Goal: Task Accomplishment & Management: Manage account settings

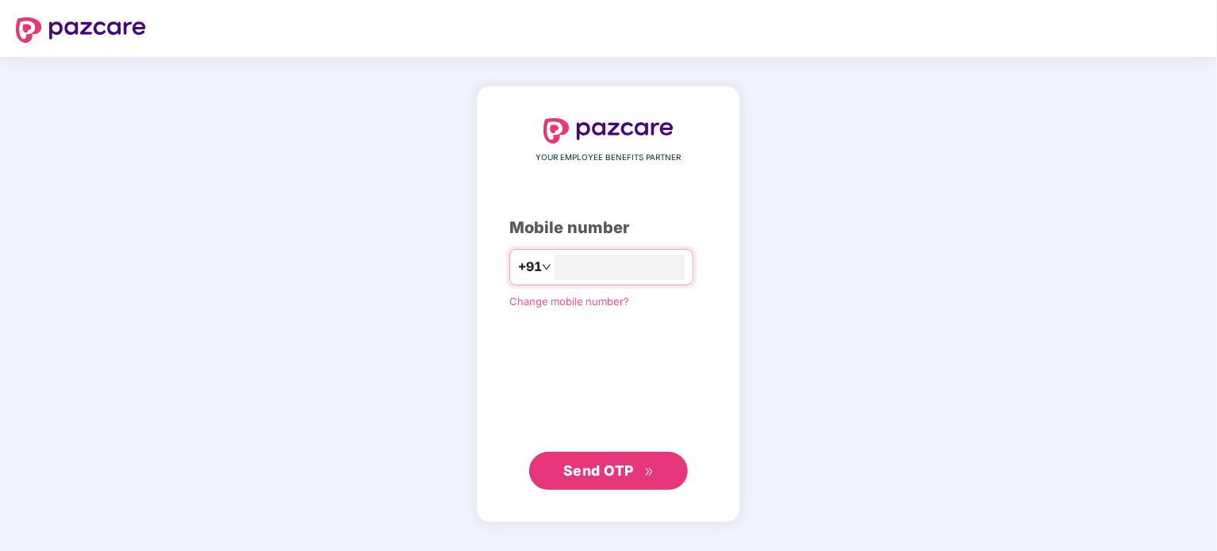
type input "**********"
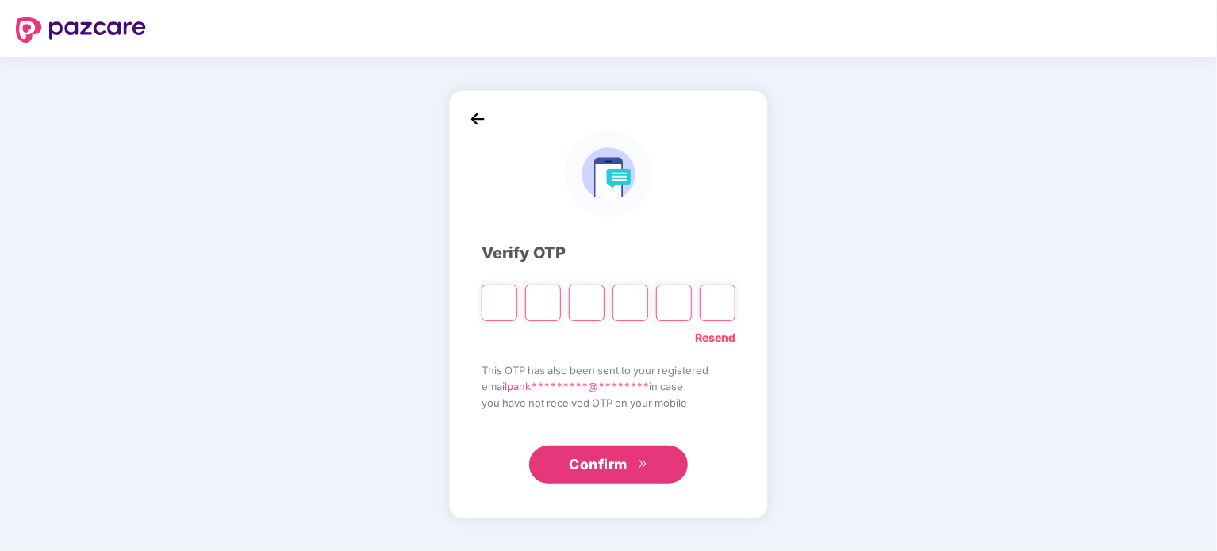
type input "*"
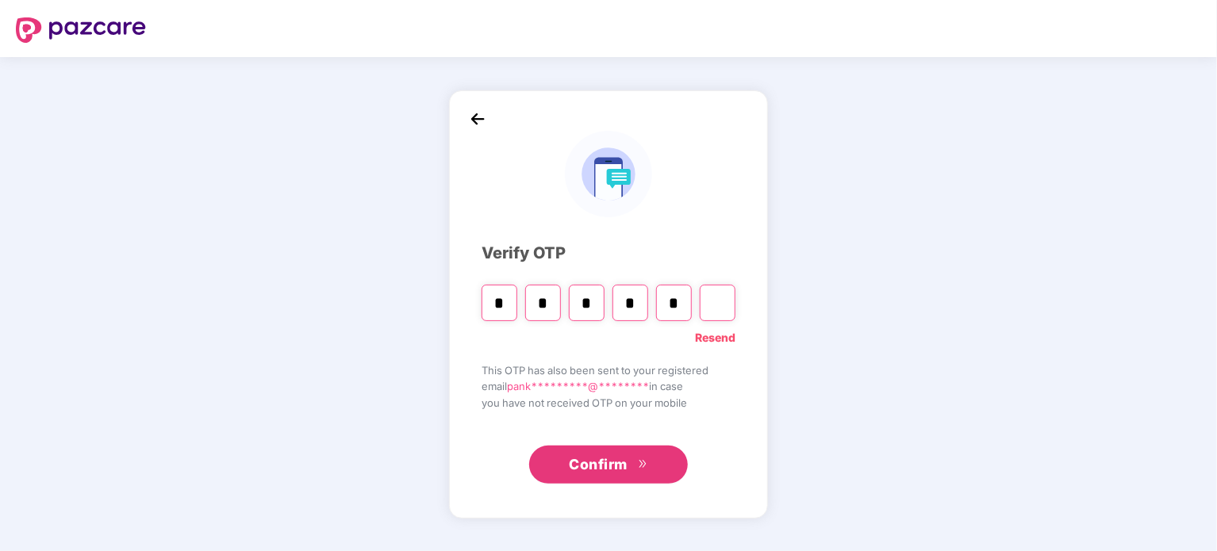
type input "*"
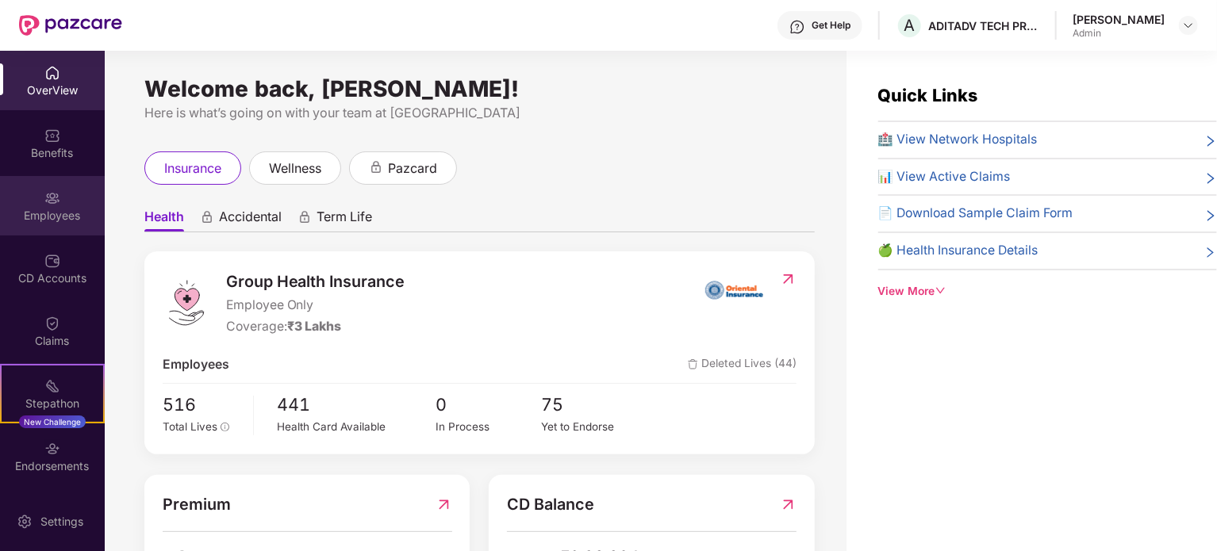
click at [47, 202] on img at bounding box center [52, 198] width 16 height 16
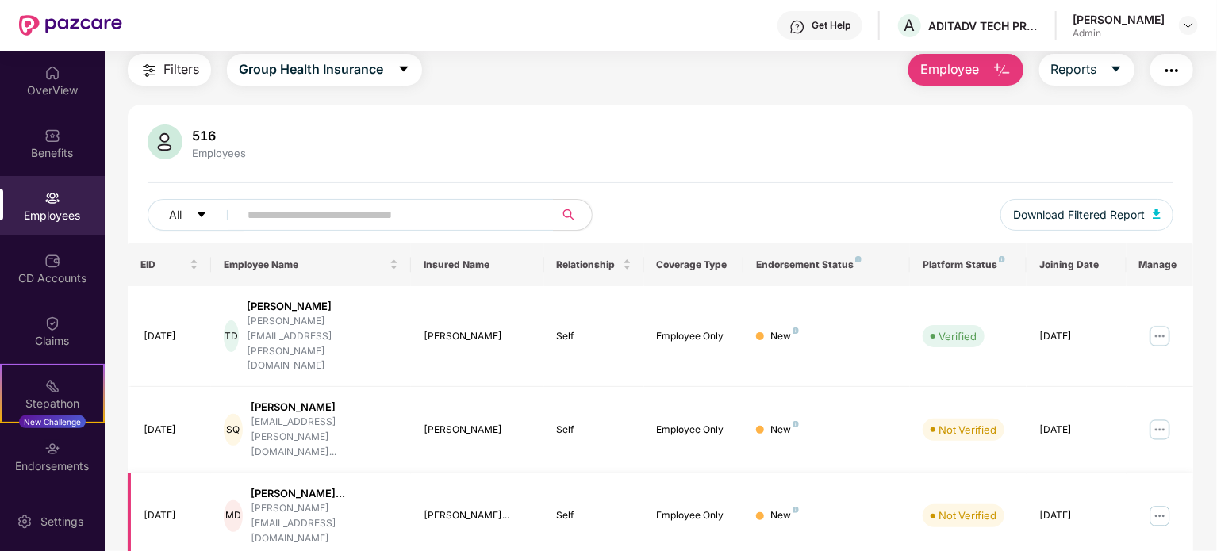
scroll to position [79, 0]
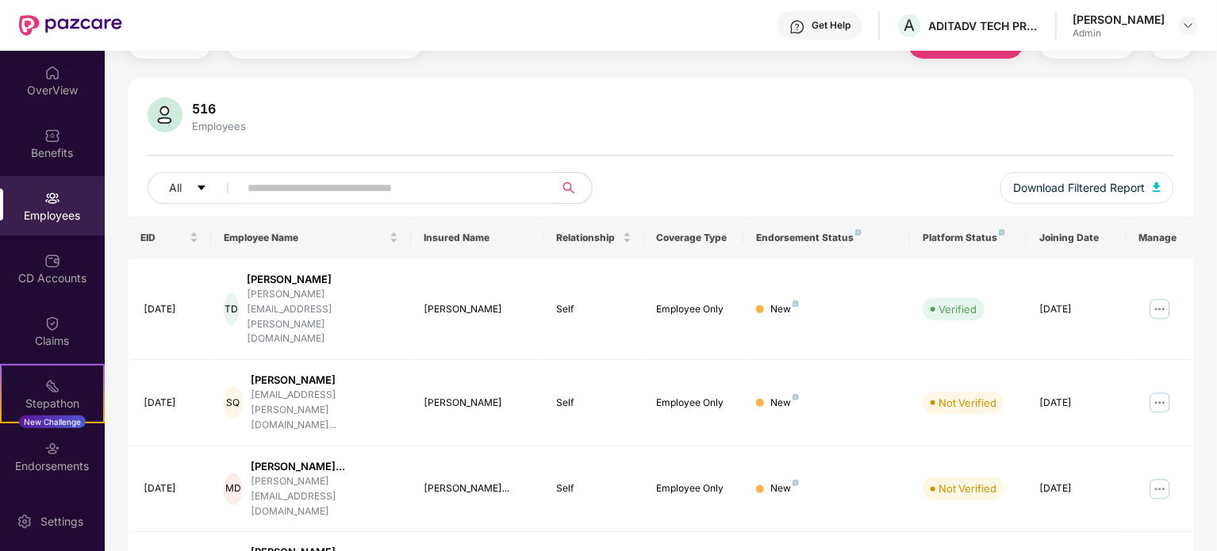
click at [412, 189] on input "text" at bounding box center [389, 188] width 285 height 24
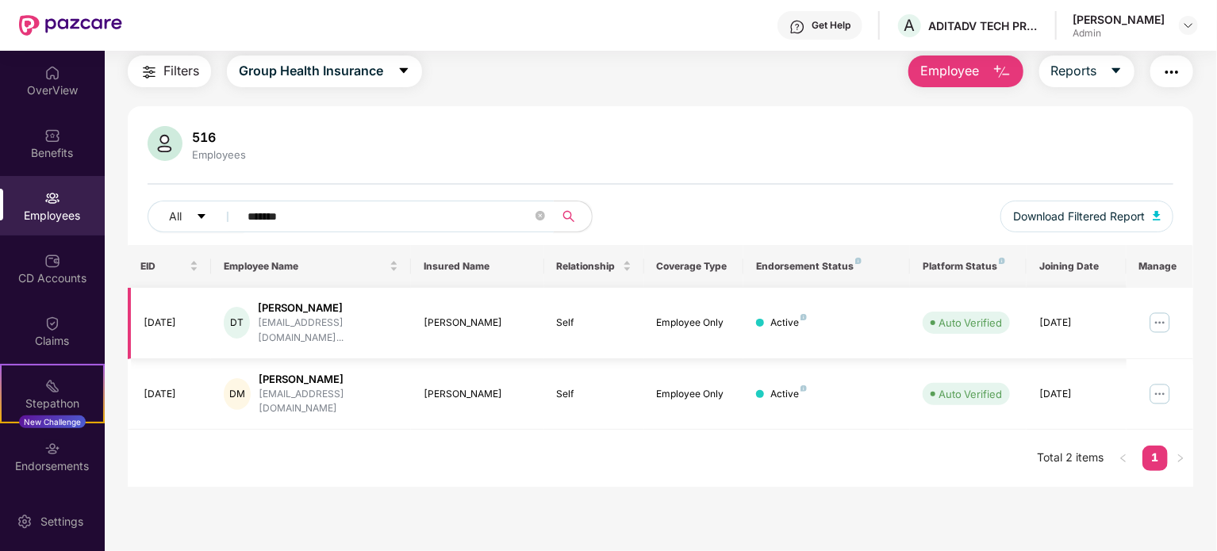
scroll to position [51, 0]
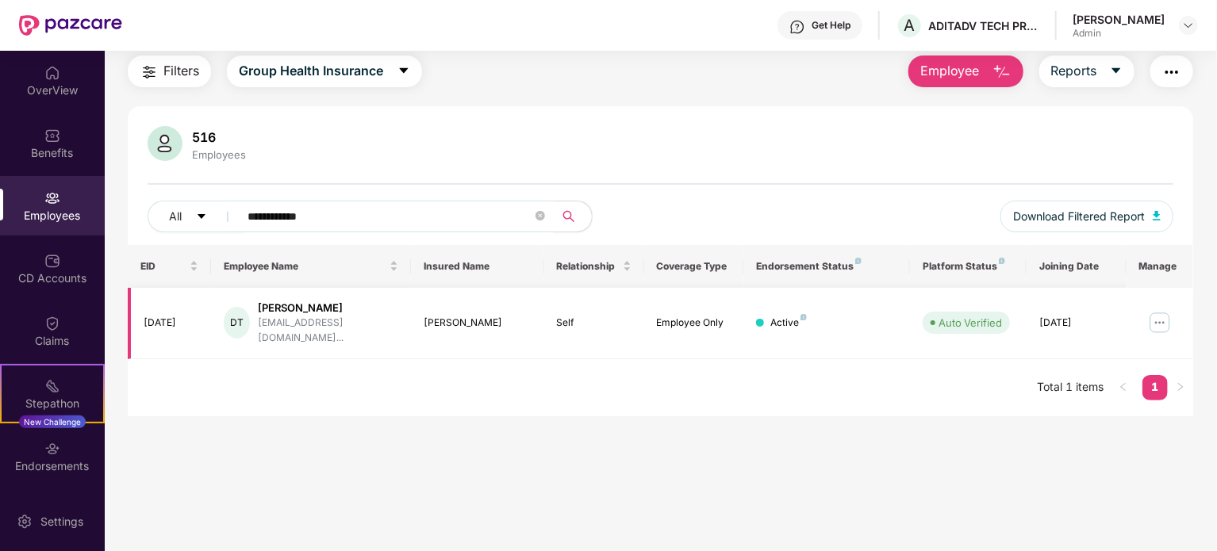
type input "**********"
click at [1164, 313] on img at bounding box center [1159, 322] width 25 height 25
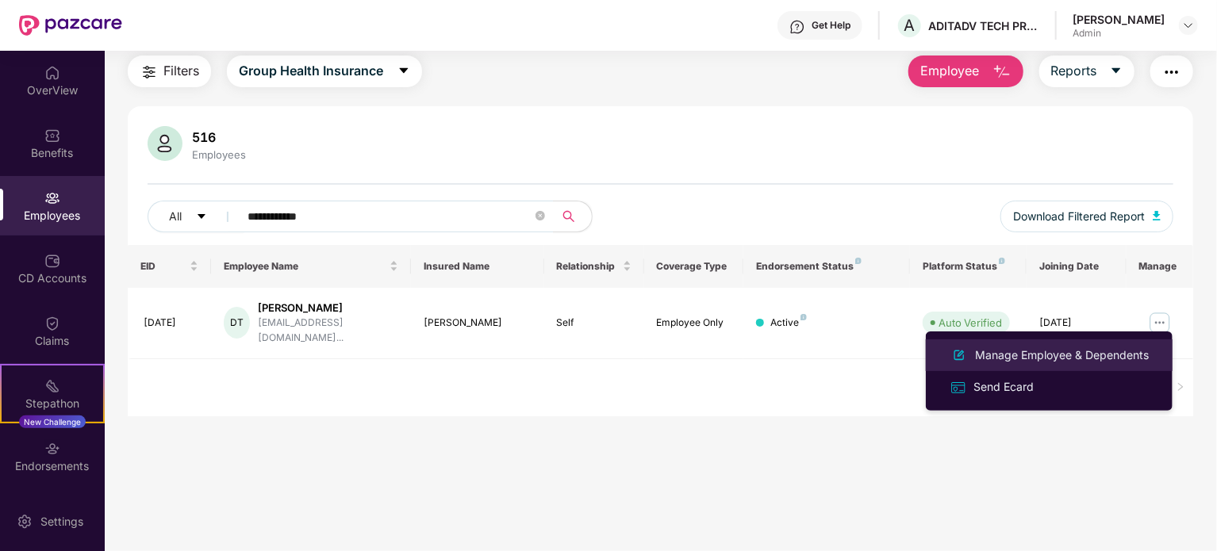
click at [1033, 355] on div "Manage Employee & Dependents" at bounding box center [1062, 355] width 180 height 17
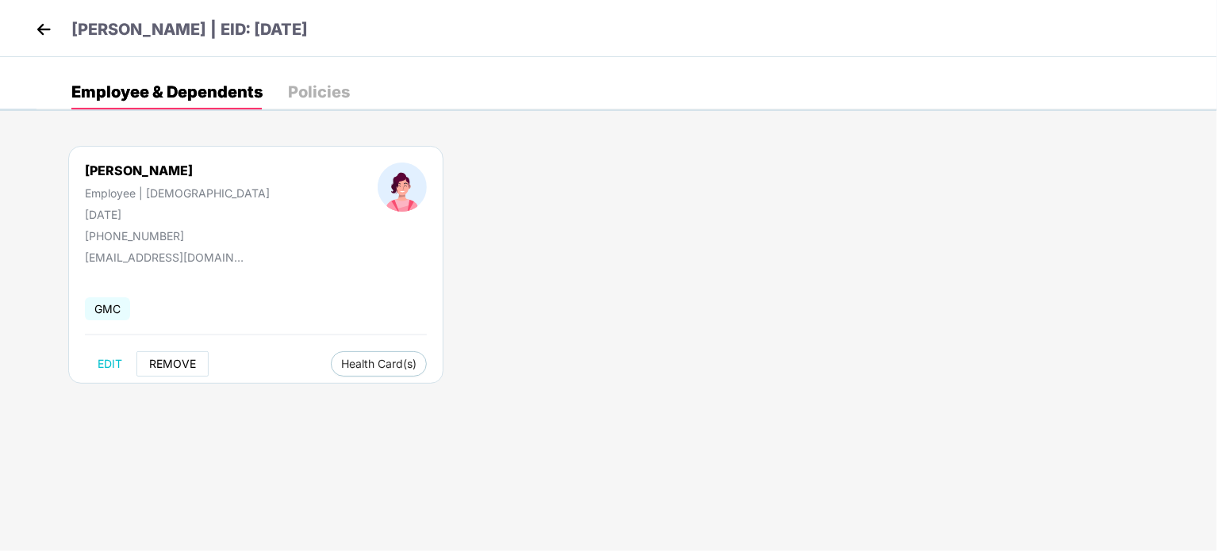
click at [180, 359] on span "REMOVE" at bounding box center [172, 364] width 47 height 13
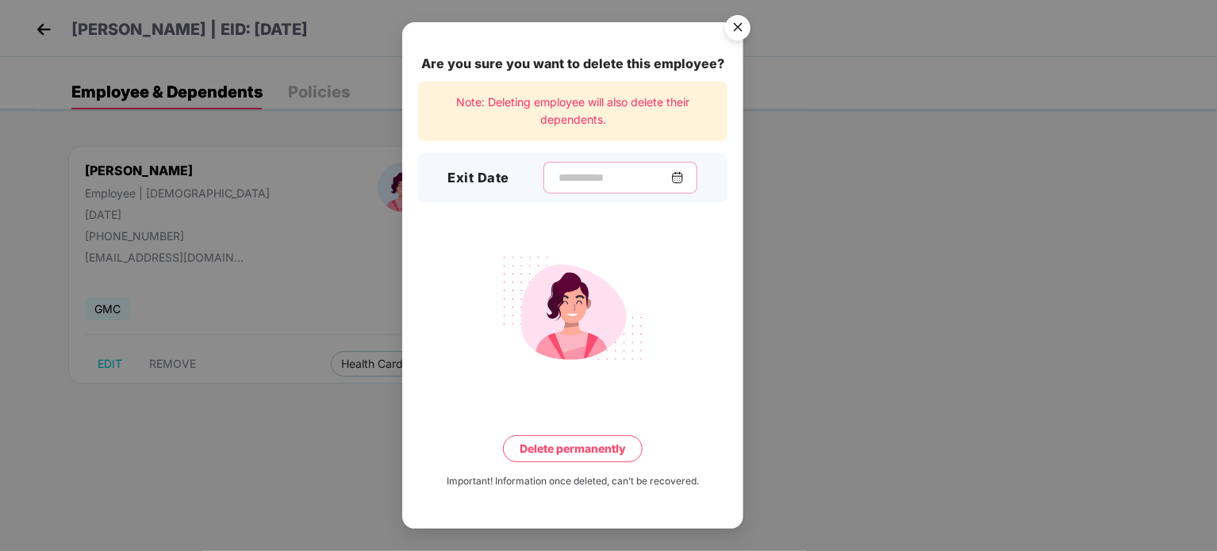
click at [585, 180] on input at bounding box center [614, 178] width 114 height 17
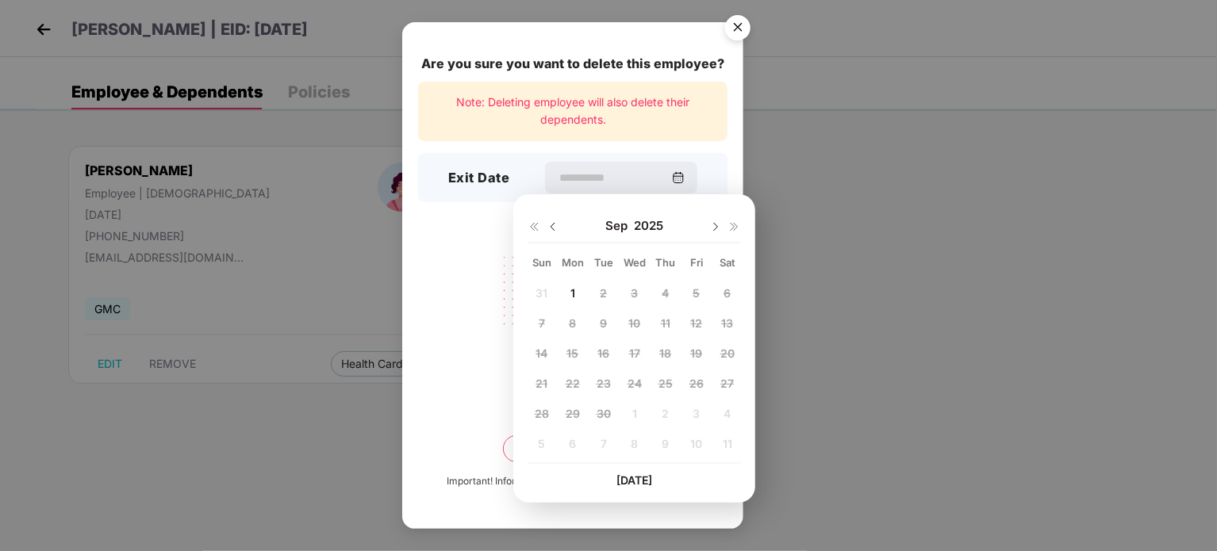
click at [553, 224] on img at bounding box center [552, 226] width 13 height 13
click at [695, 413] on span "29" at bounding box center [696, 413] width 14 height 13
type input "**********"
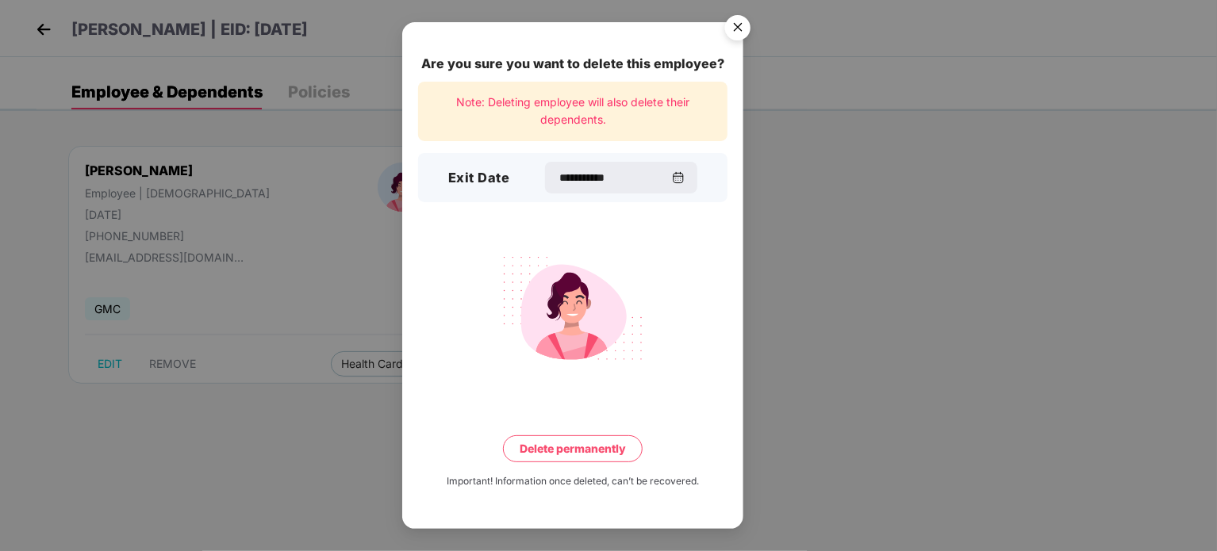
click at [597, 447] on button "Delete permanently" at bounding box center [573, 448] width 140 height 27
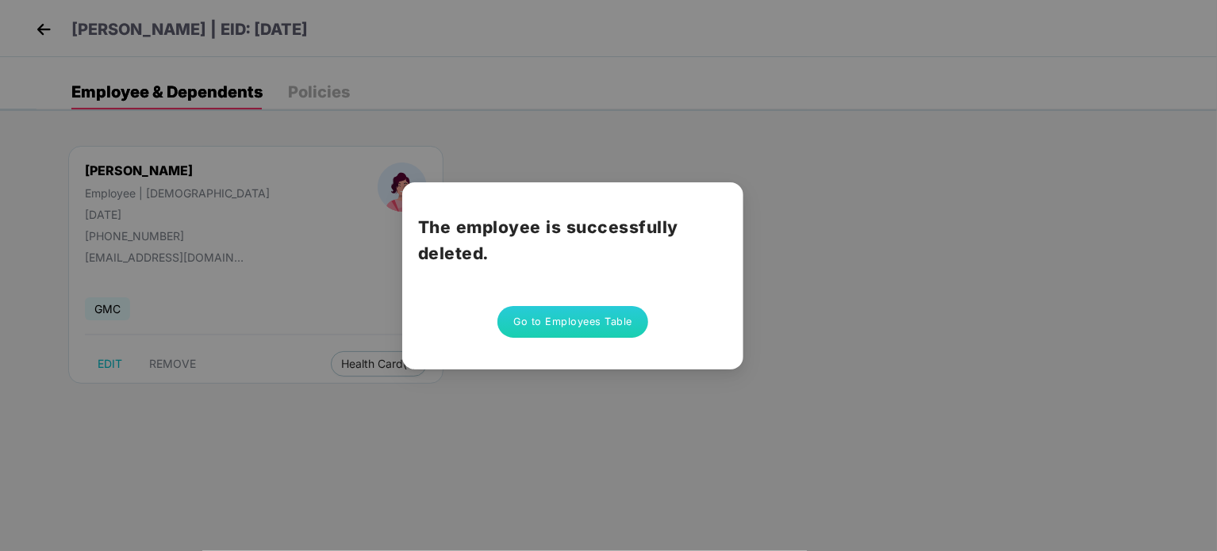
click at [569, 323] on button "Go to Employees Table" at bounding box center [572, 322] width 151 height 32
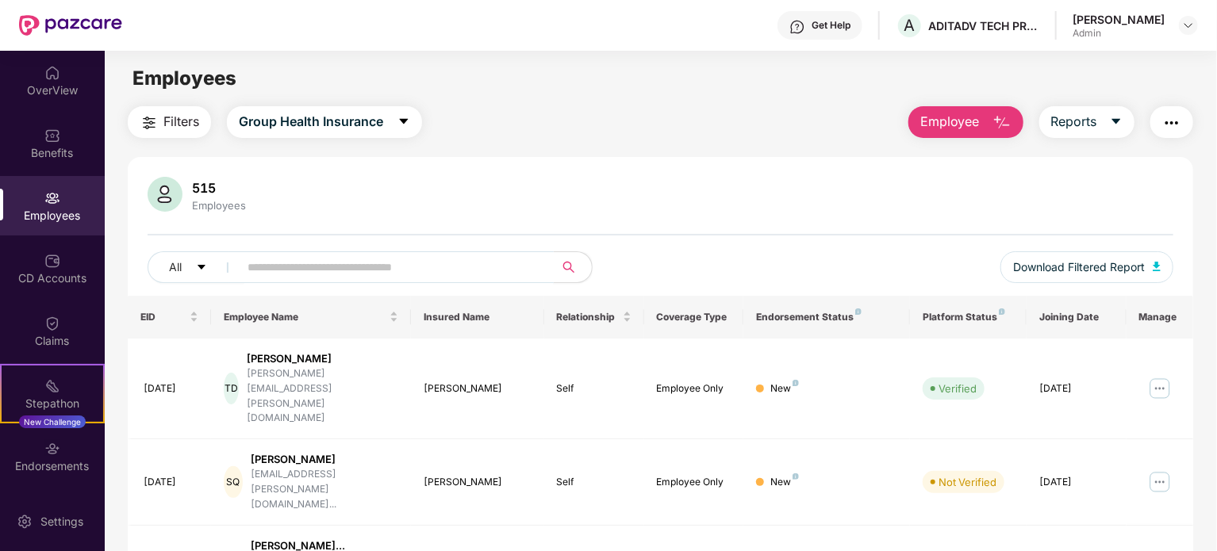
click at [279, 259] on input "text" at bounding box center [389, 267] width 285 height 24
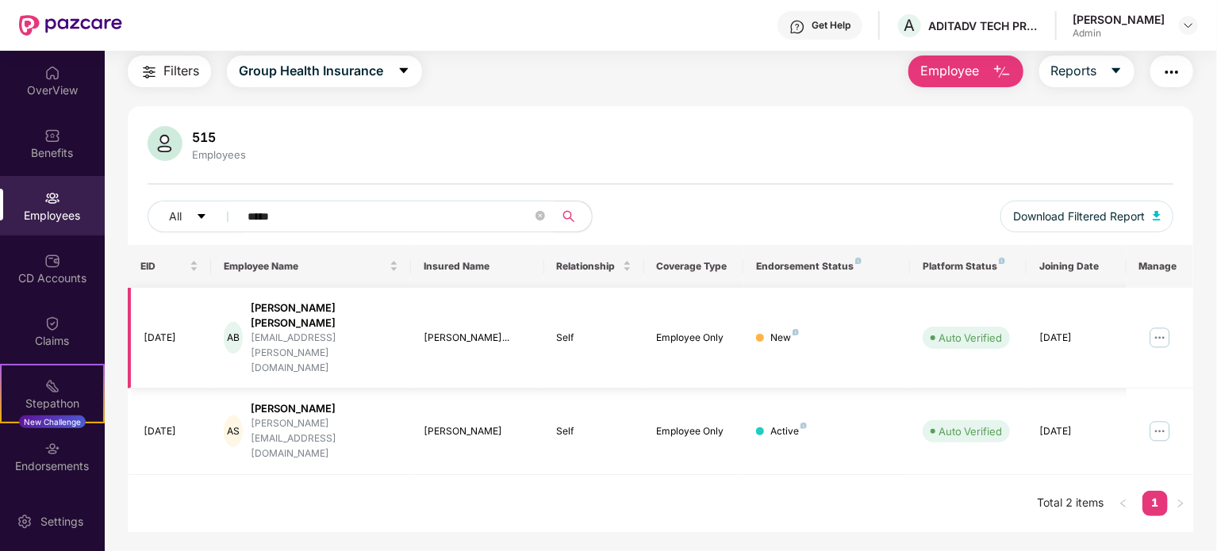
type input "*****"
click at [1160, 325] on img at bounding box center [1159, 337] width 25 height 25
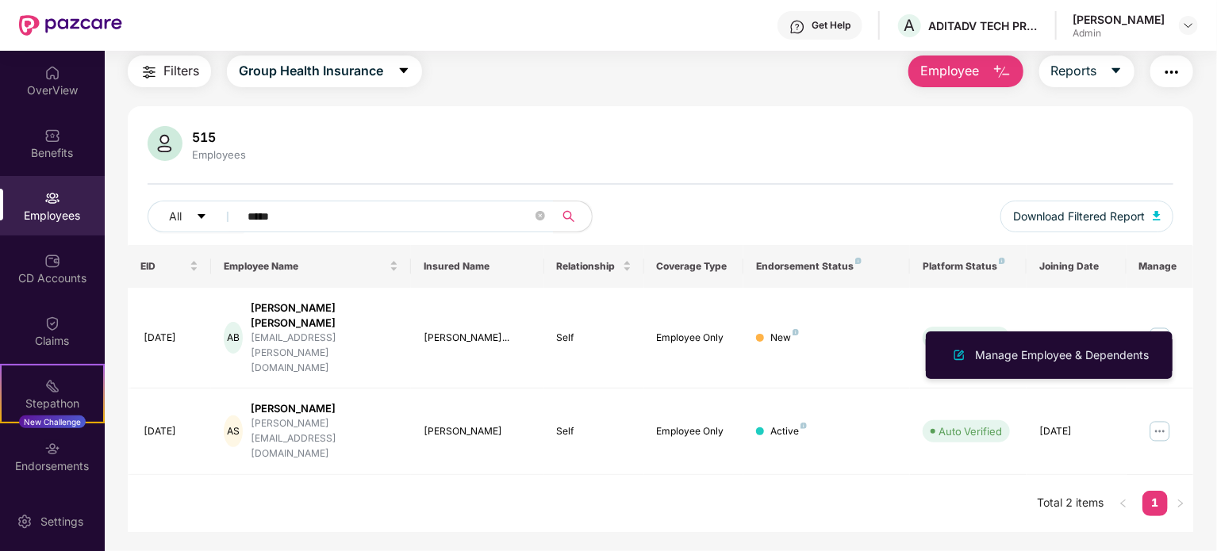
click at [1060, 356] on div "Manage Employee & Dependents" at bounding box center [1062, 355] width 180 height 17
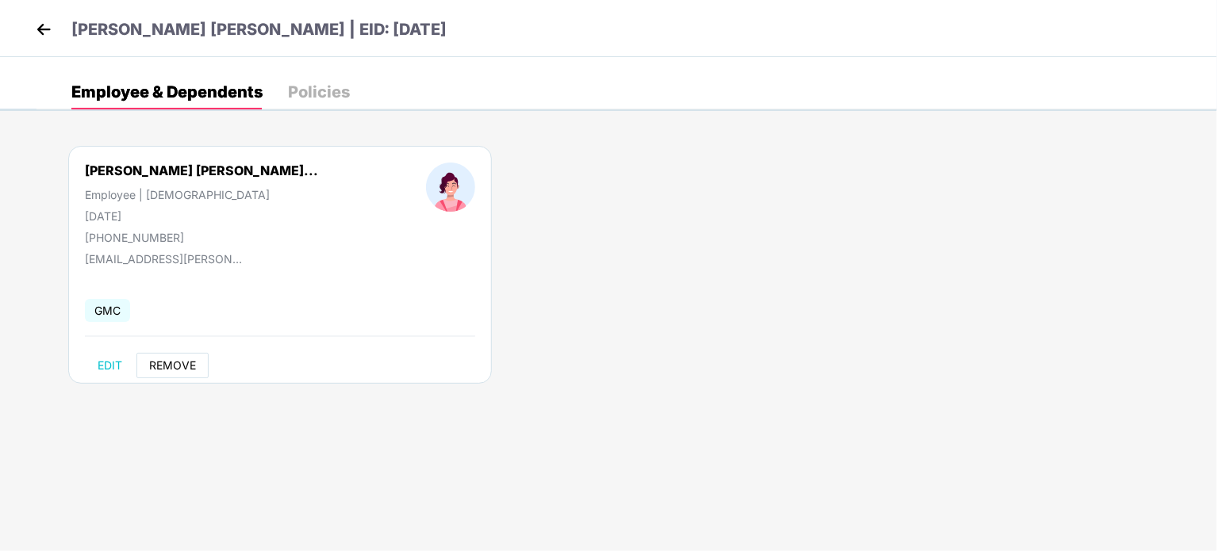
click at [174, 362] on span "REMOVE" at bounding box center [172, 365] width 47 height 13
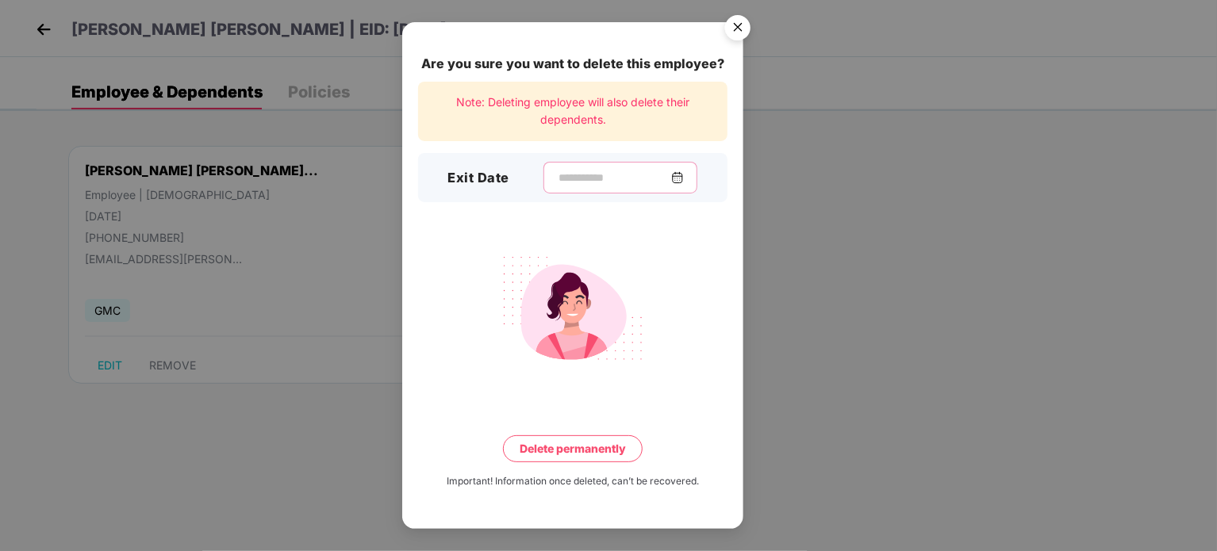
click at [557, 171] on input at bounding box center [614, 178] width 114 height 17
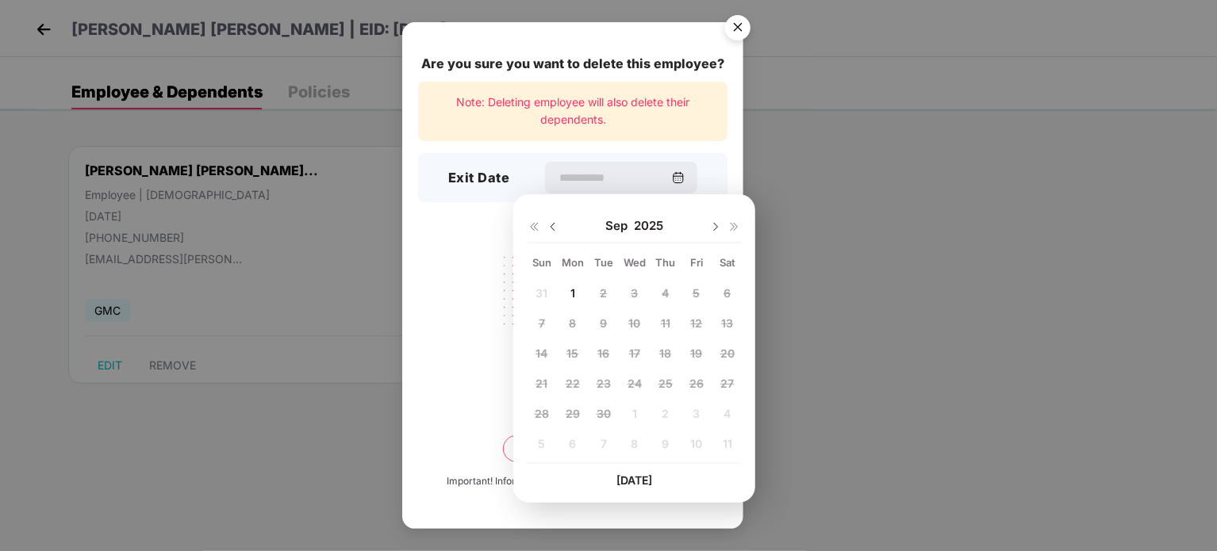
click at [550, 229] on img at bounding box center [552, 226] width 13 height 13
click at [695, 416] on span "29" at bounding box center [696, 413] width 14 height 13
type input "**********"
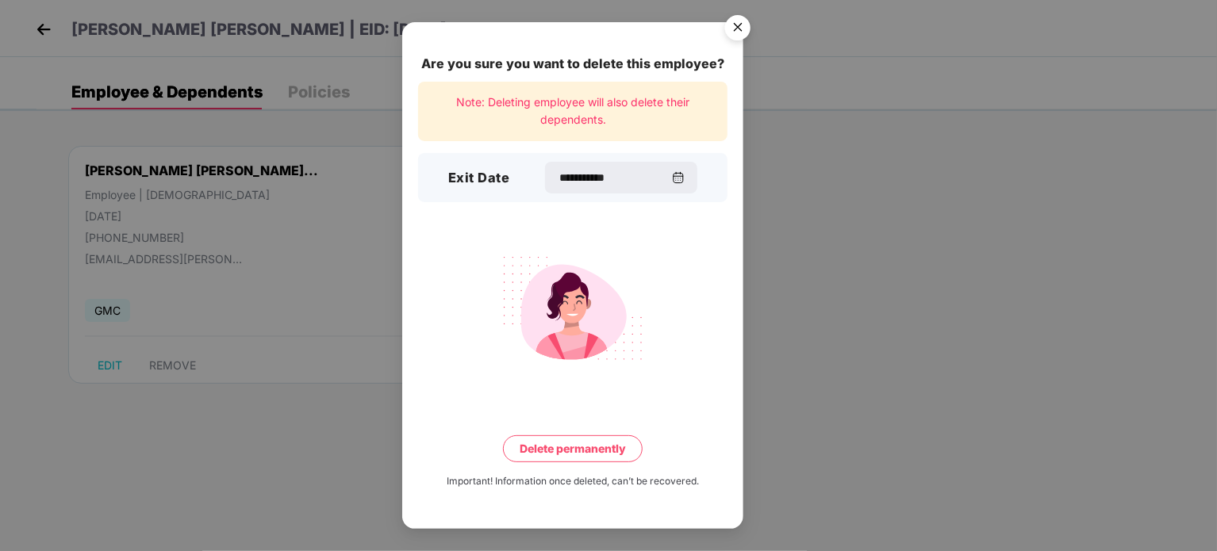
click at [581, 450] on button "Delete permanently" at bounding box center [573, 448] width 140 height 27
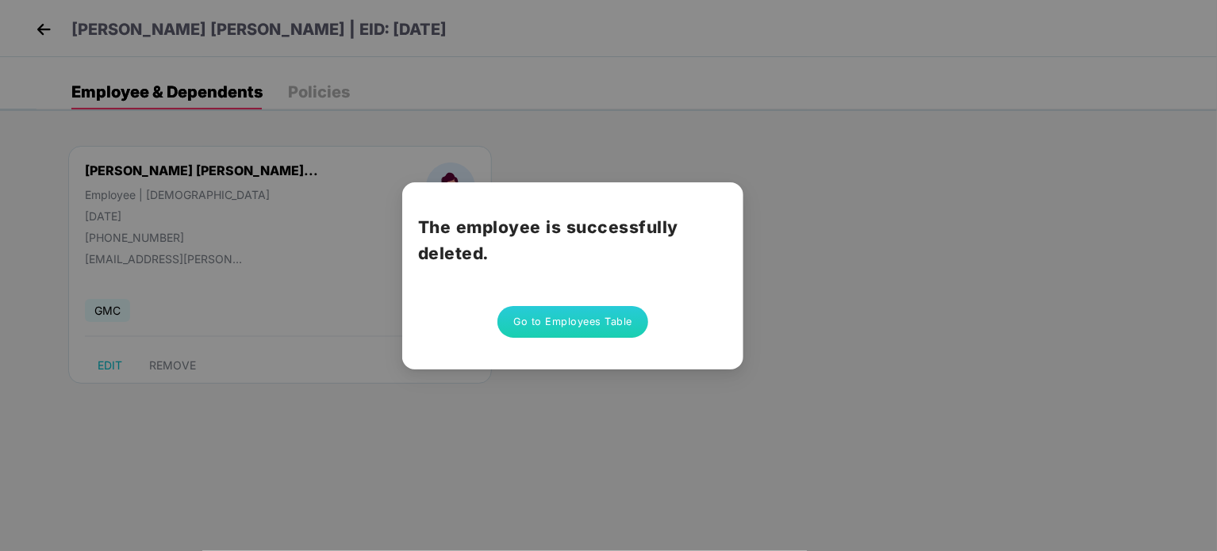
click at [574, 321] on button "Go to Employees Table" at bounding box center [572, 322] width 151 height 32
